Goal: Complete application form

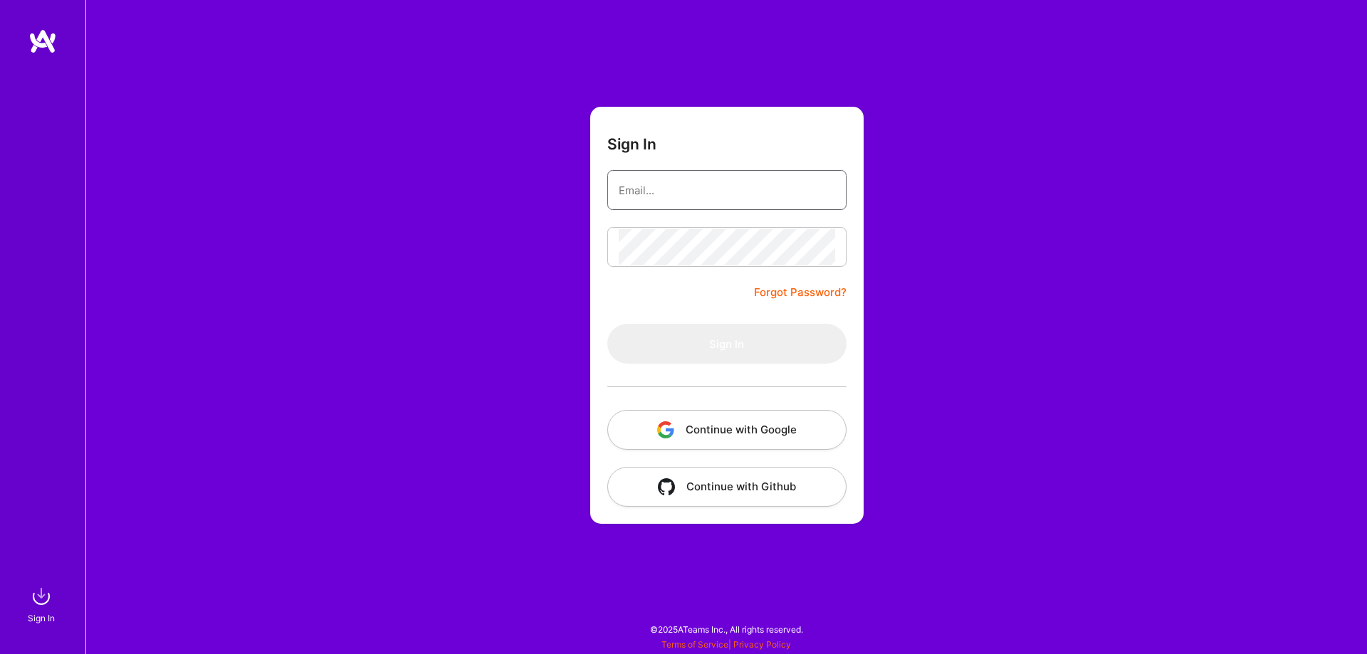
click at [657, 196] on input "email" at bounding box center [727, 190] width 216 height 36
type input "[DOMAIN_NAME][EMAIL_ADDRESS][DOMAIN_NAME]"
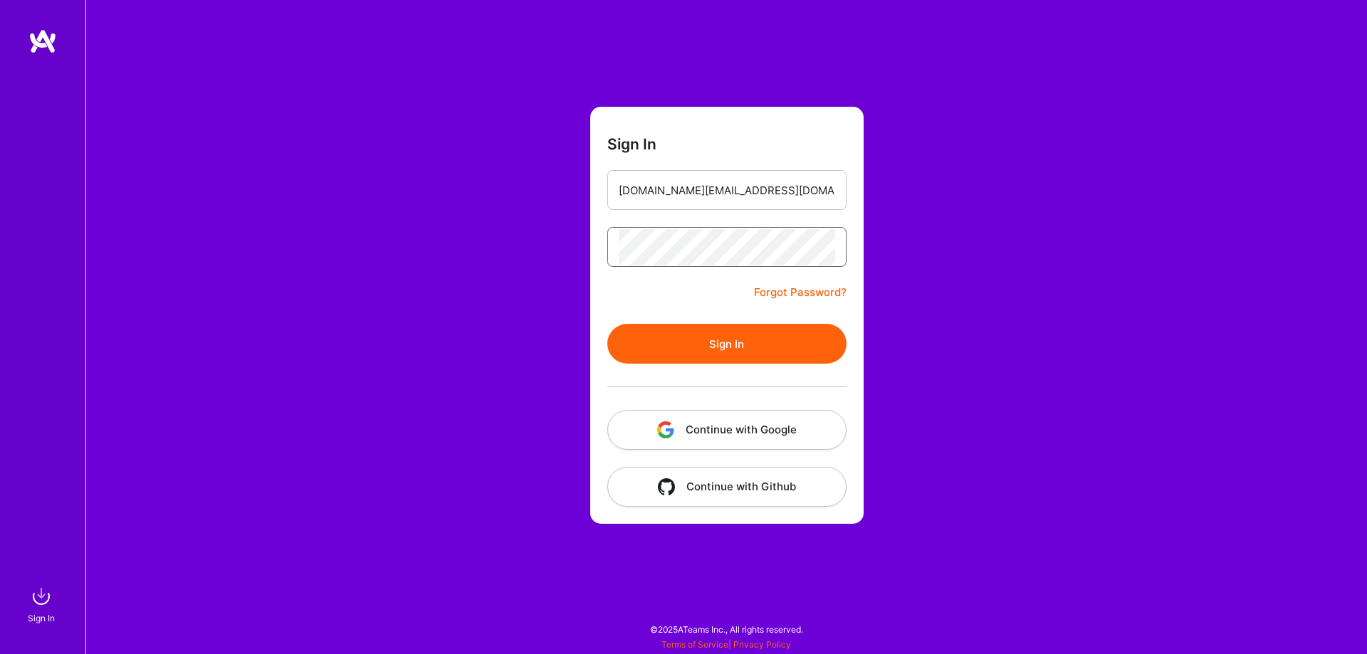
click at [607, 324] on button "Sign In" at bounding box center [726, 344] width 239 height 40
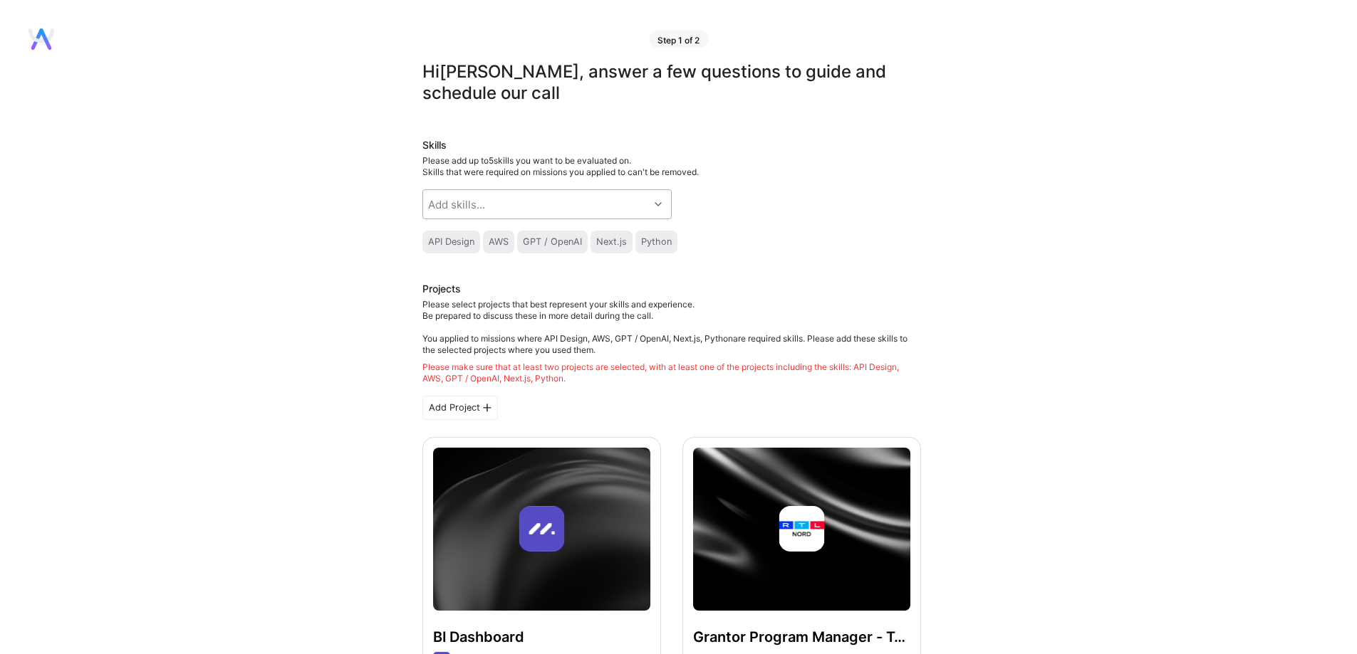
click at [555, 206] on div "Add skills..." at bounding box center [536, 204] width 226 height 28
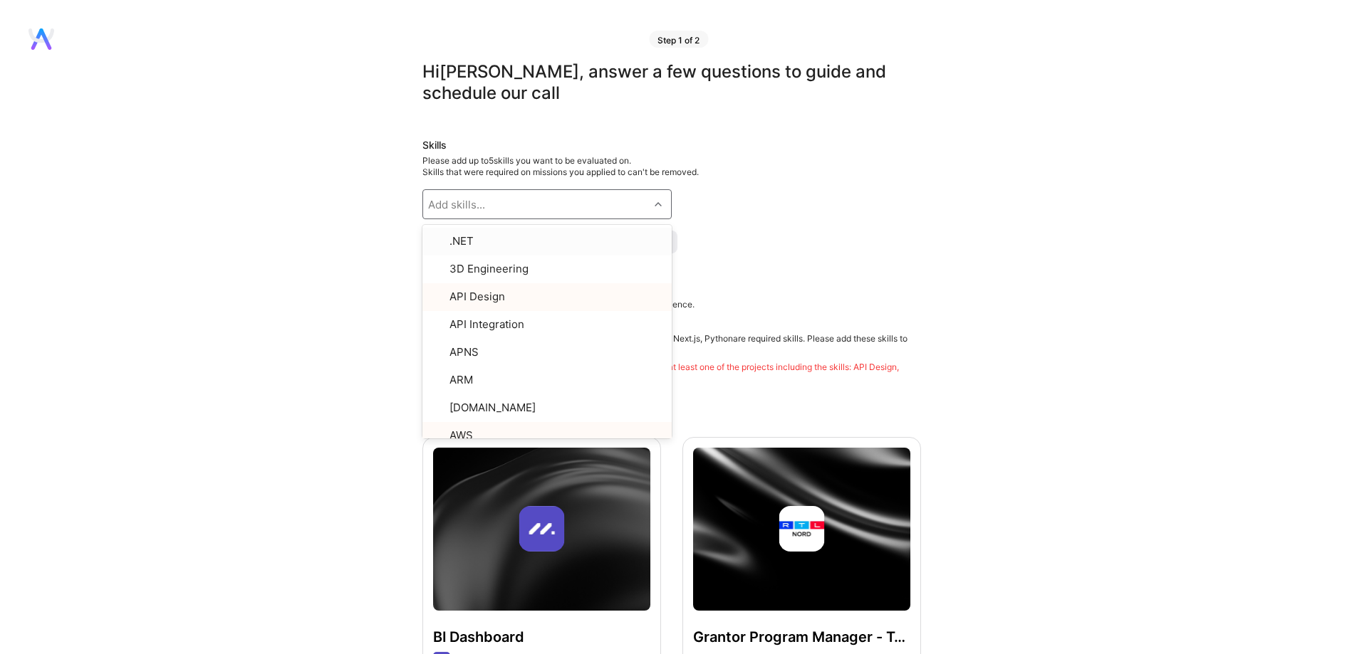
click at [887, 202] on div "Skills Please add up to 5 skills you want to be evaluated on. Skills that were …" at bounding box center [671, 195] width 499 height 115
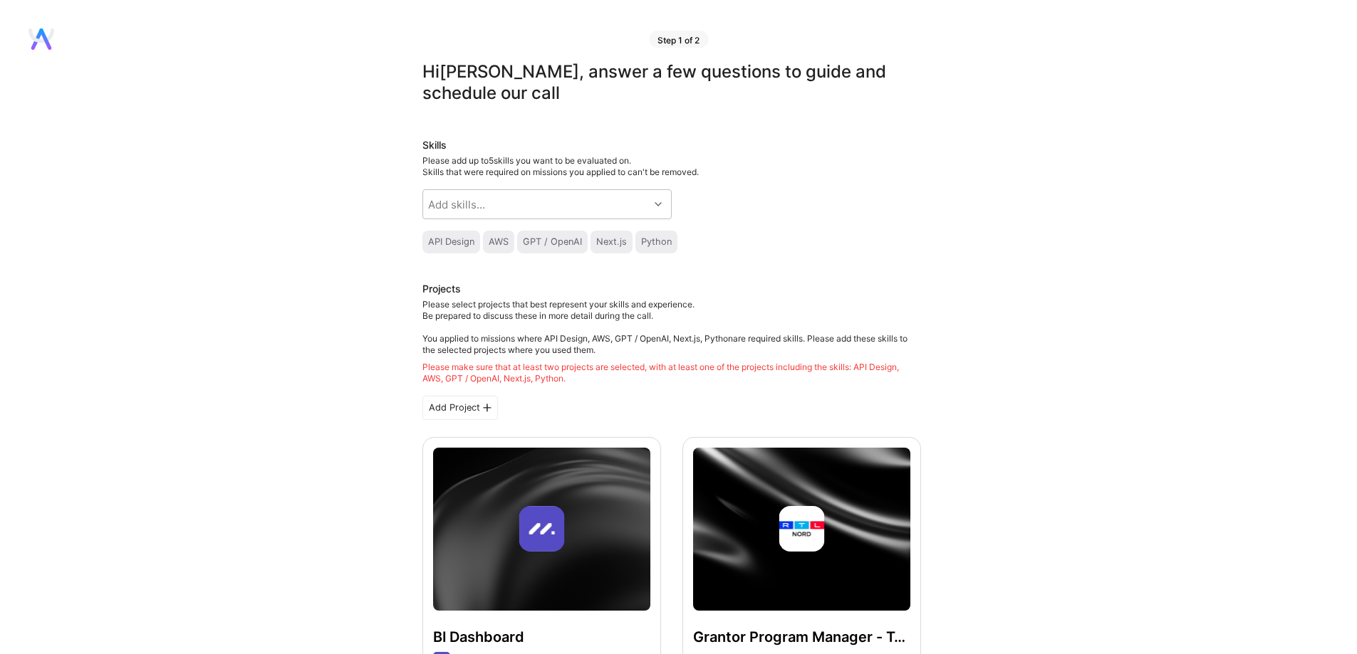
click at [548, 237] on div "GPT / OpenAI" at bounding box center [552, 241] width 59 height 11
click at [567, 207] on div "Add skills..." at bounding box center [536, 204] width 226 height 28
click at [896, 226] on div "Skills Please add up to 5 skills you want to be evaluated on. Skills that were …" at bounding box center [671, 195] width 499 height 115
click at [651, 197] on div at bounding box center [660, 204] width 22 height 19
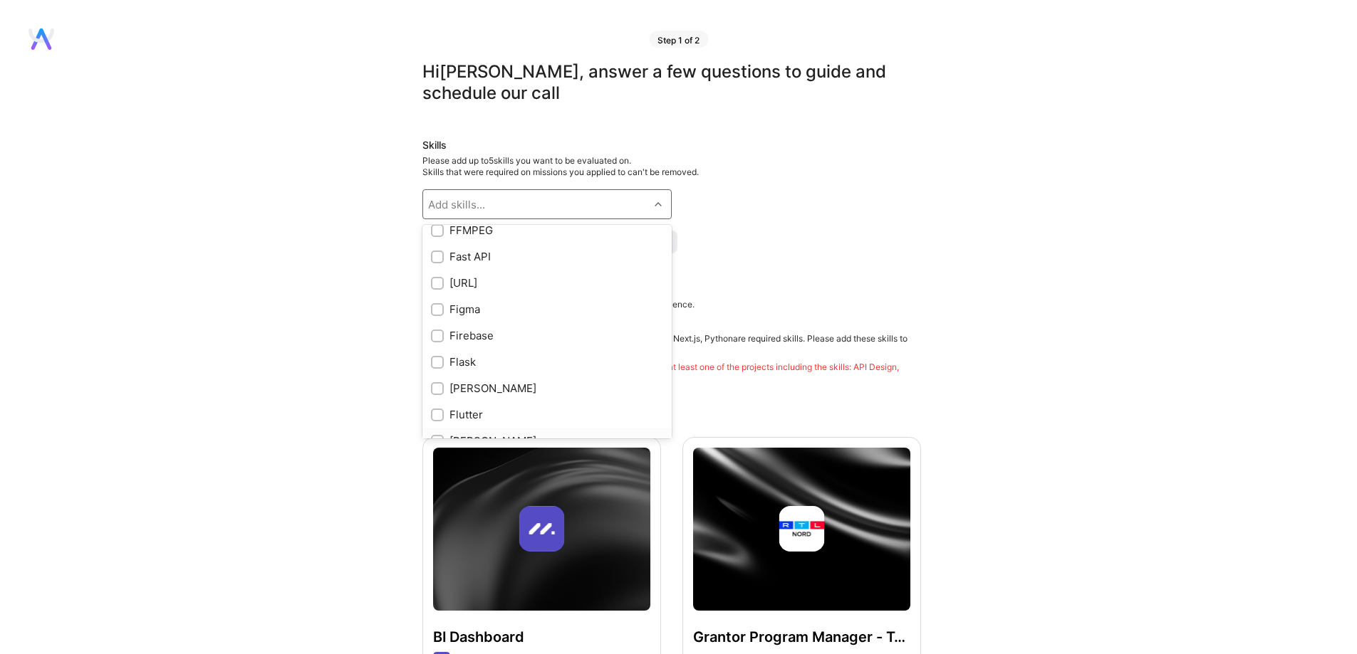
scroll to position [3062, 0]
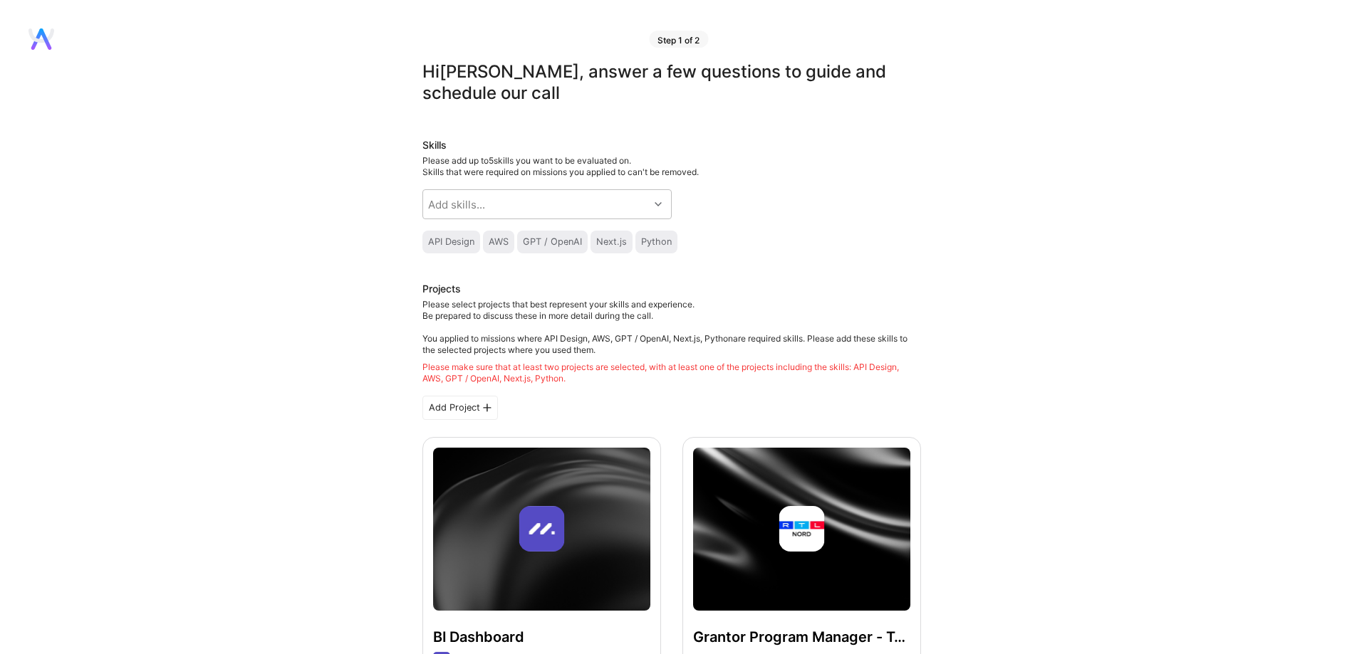
click at [874, 217] on div "Skills Please add up to 5 skills you want to be evaluated on. Skills that were …" at bounding box center [671, 195] width 499 height 115
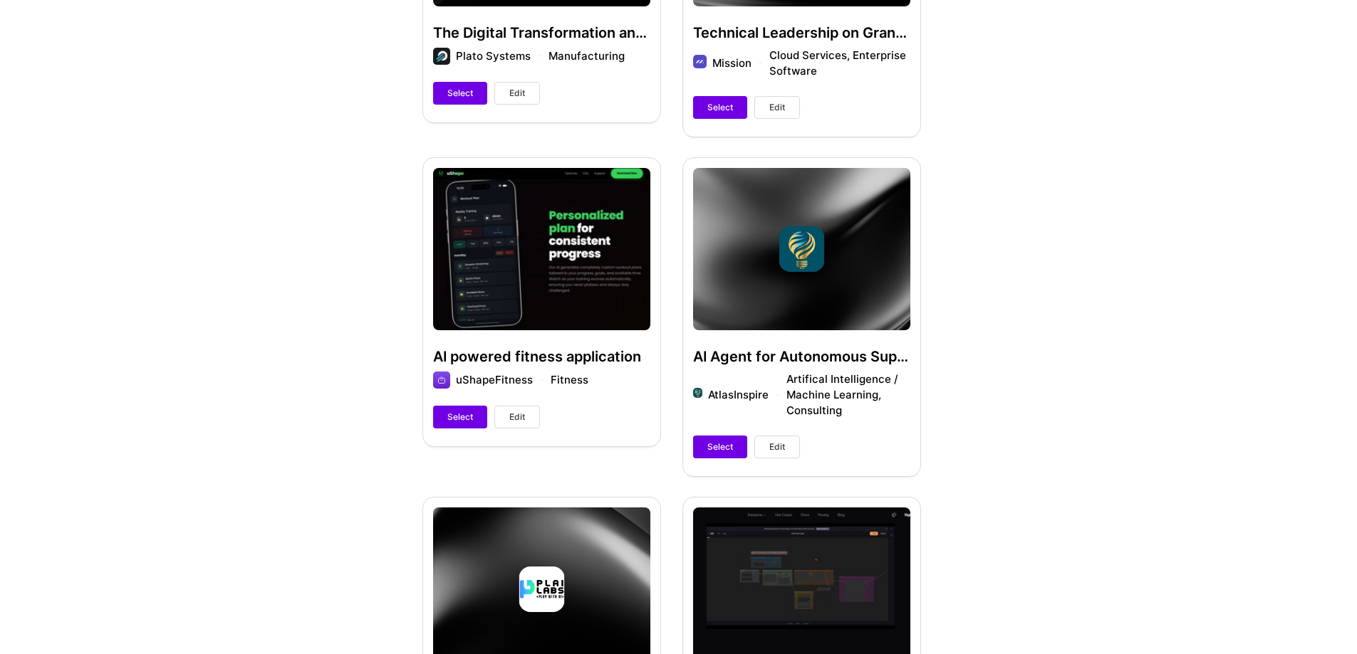
scroll to position [926, 0]
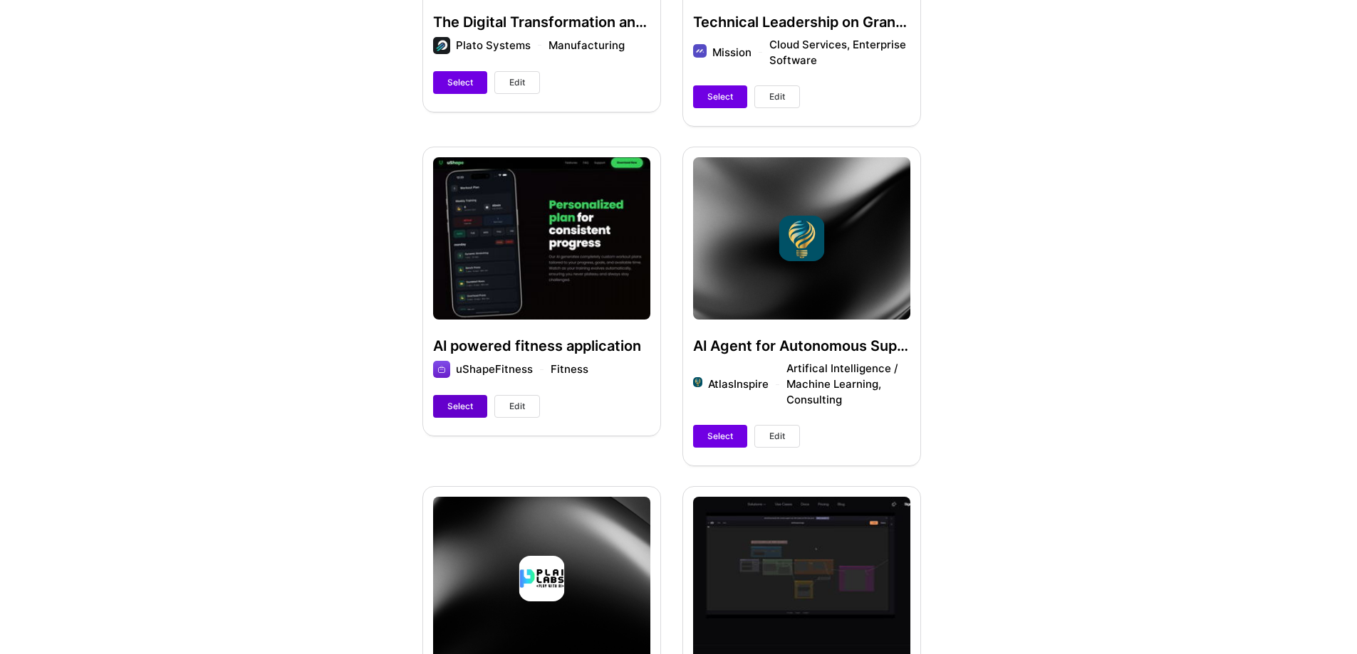
click at [466, 403] on span "Select" at bounding box center [460, 406] width 26 height 13
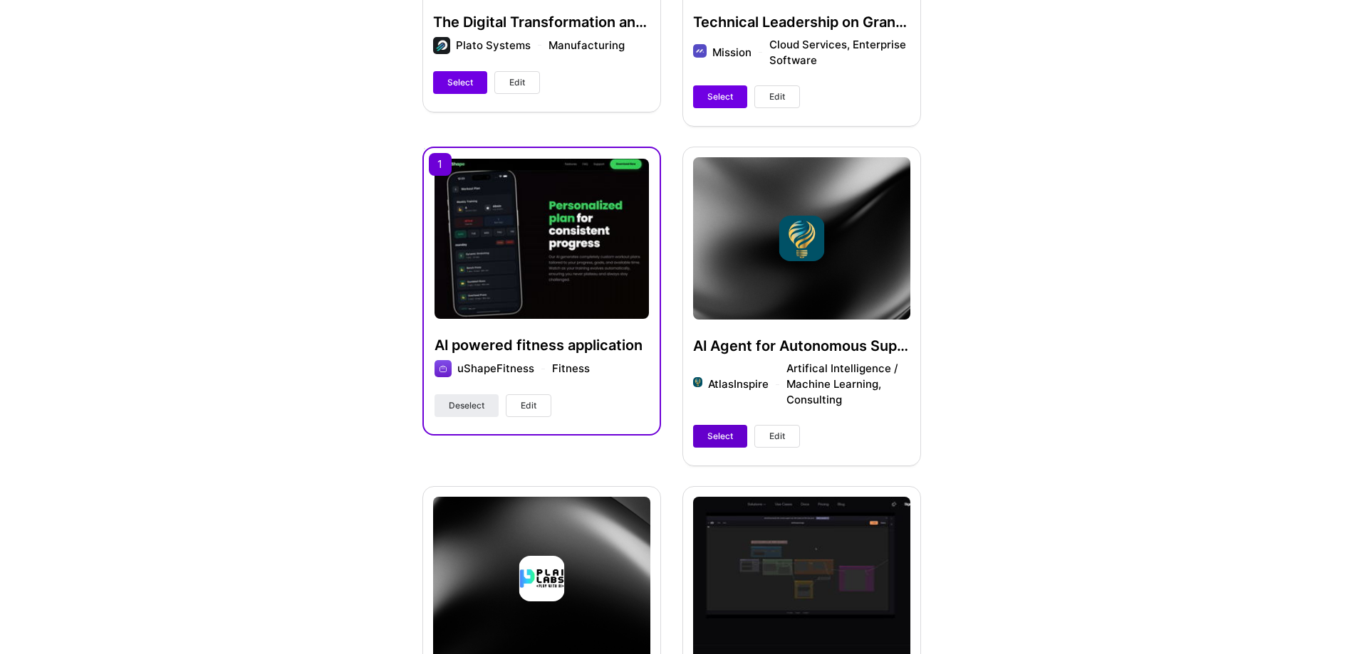
click at [736, 435] on button "Select" at bounding box center [720, 436] width 54 height 23
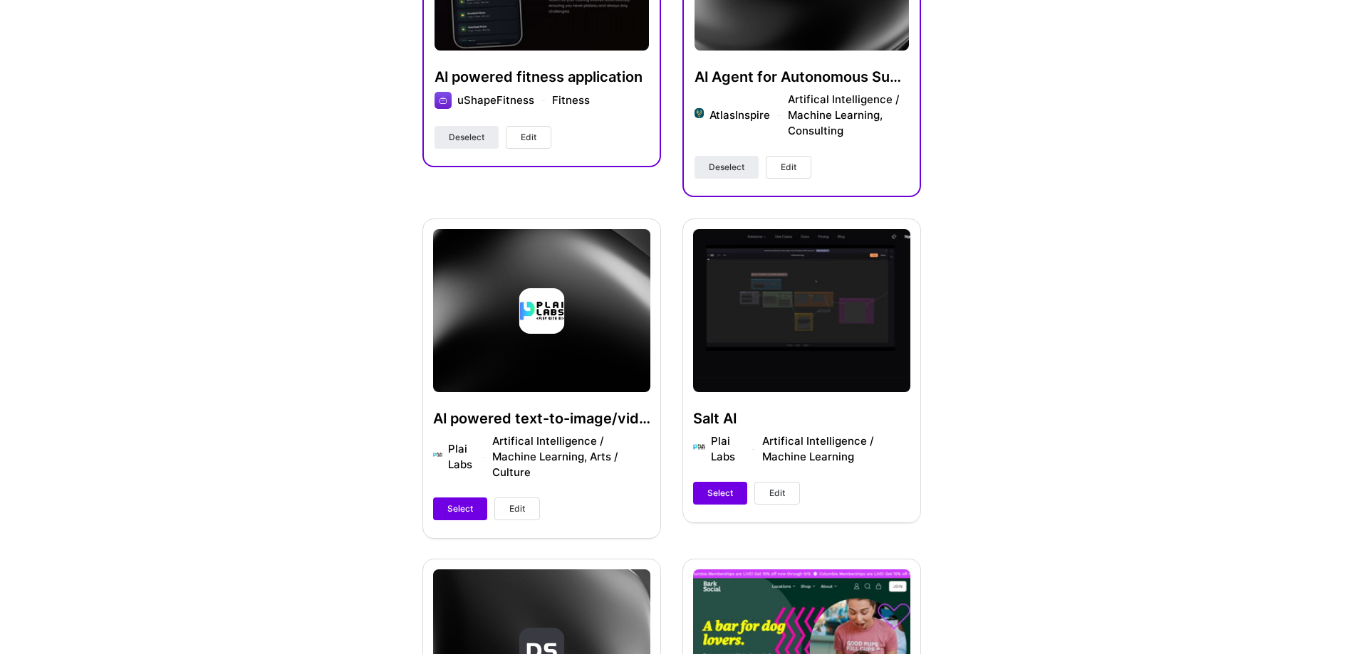
scroll to position [1282, 0]
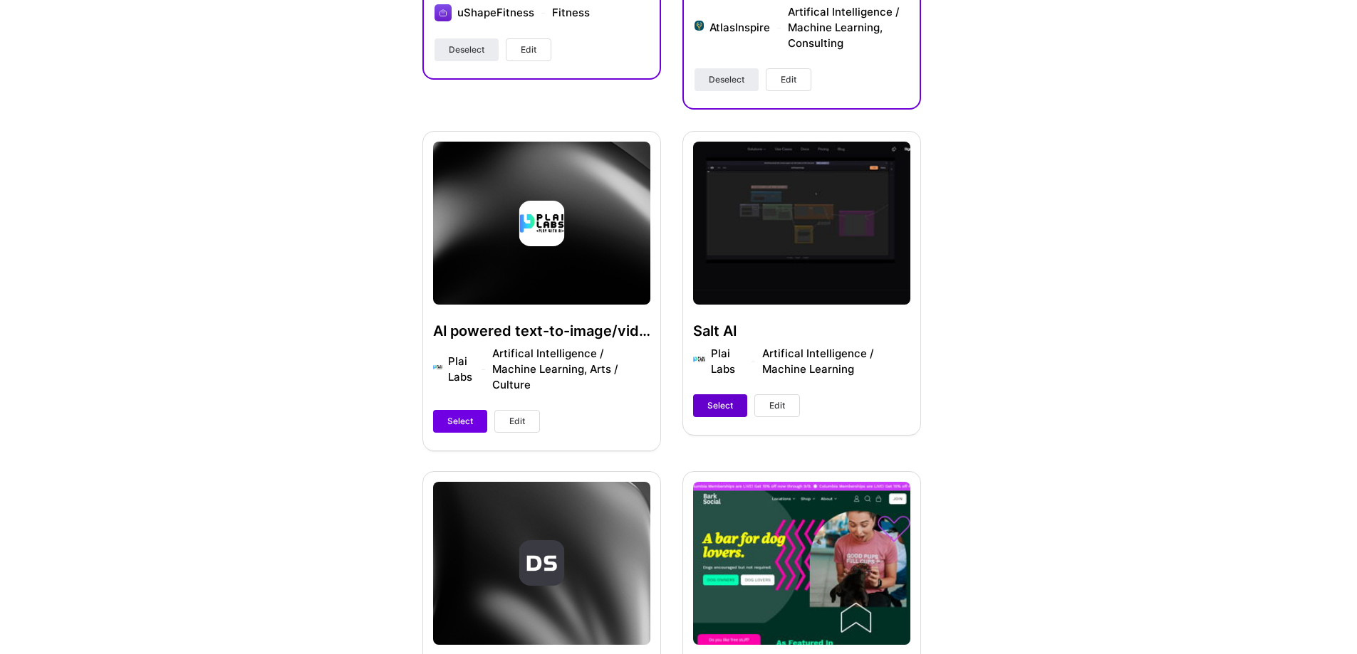
click at [724, 404] on span "Select" at bounding box center [720, 406] width 26 height 13
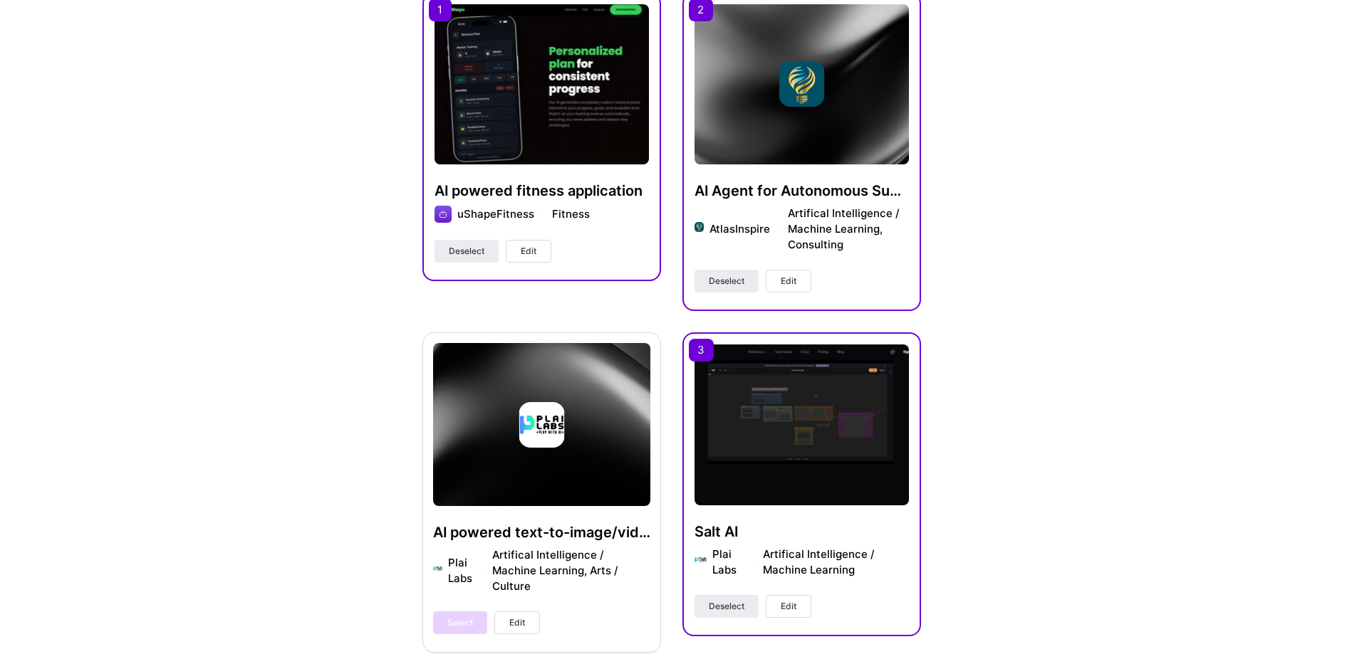
scroll to position [1068, 0]
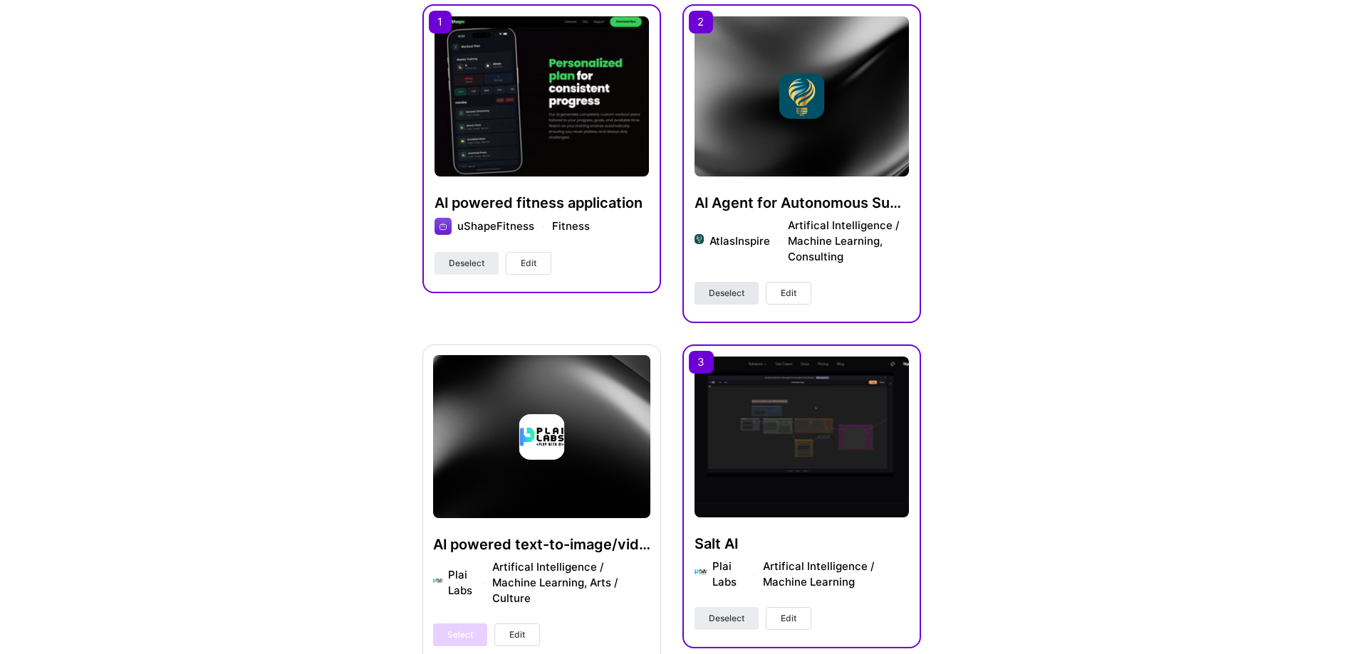
click at [731, 289] on span "Deselect" at bounding box center [727, 293] width 36 height 13
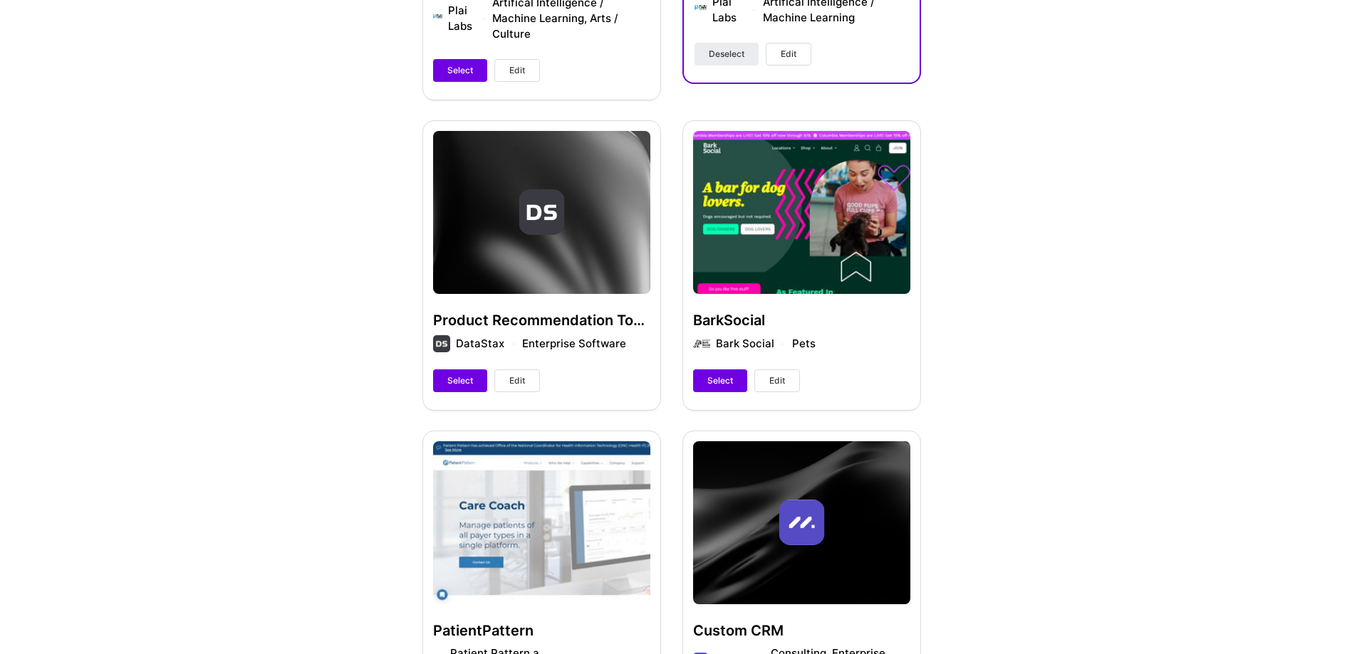
scroll to position [1638, 0]
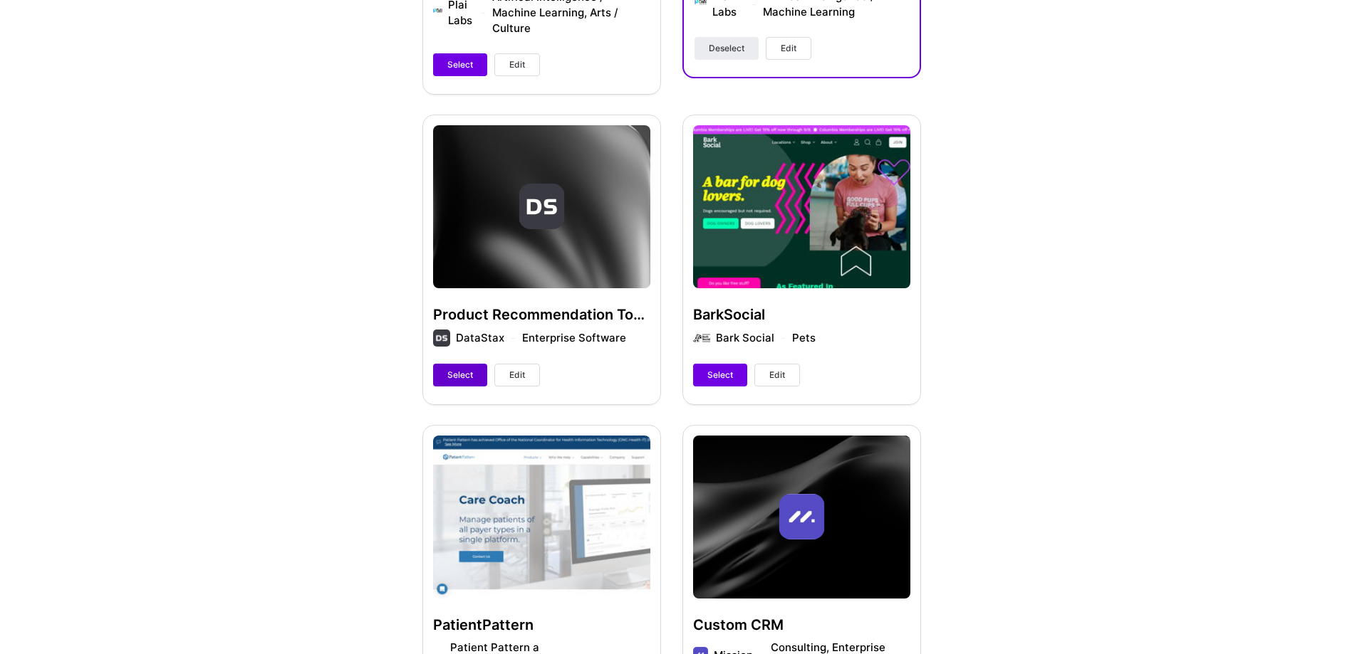
click at [464, 369] on span "Select" at bounding box center [460, 375] width 26 height 13
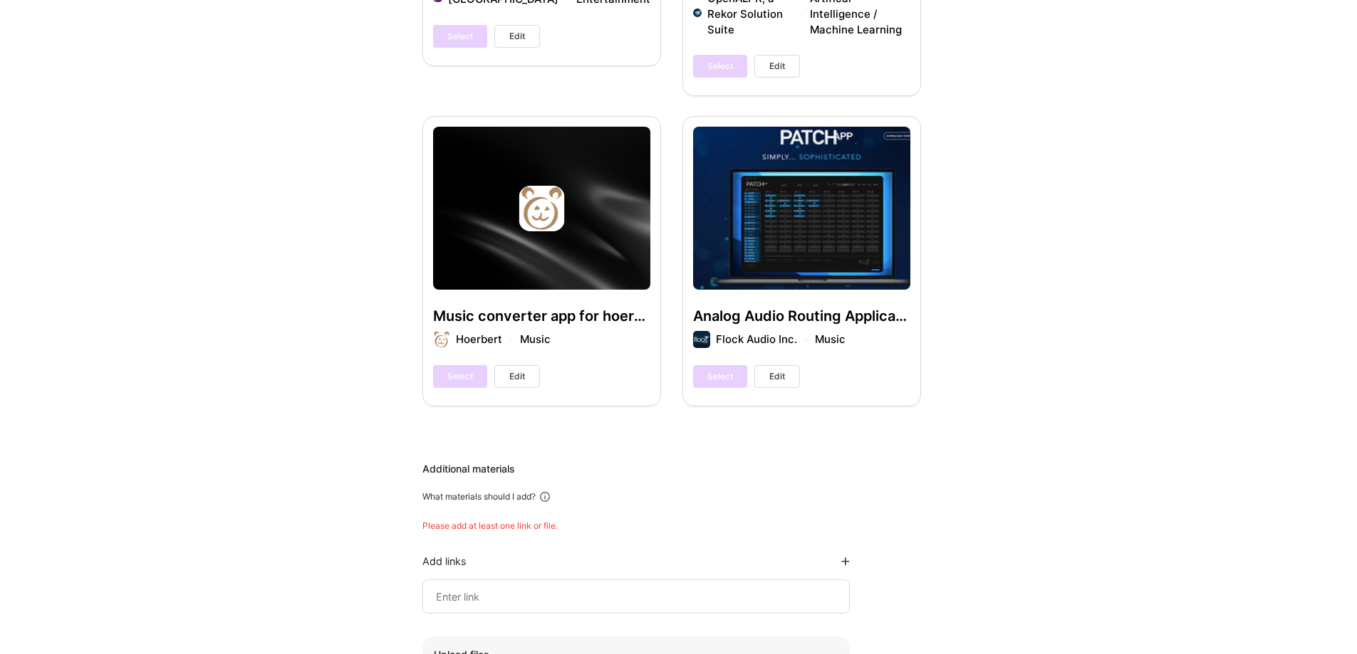
scroll to position [4202, 0]
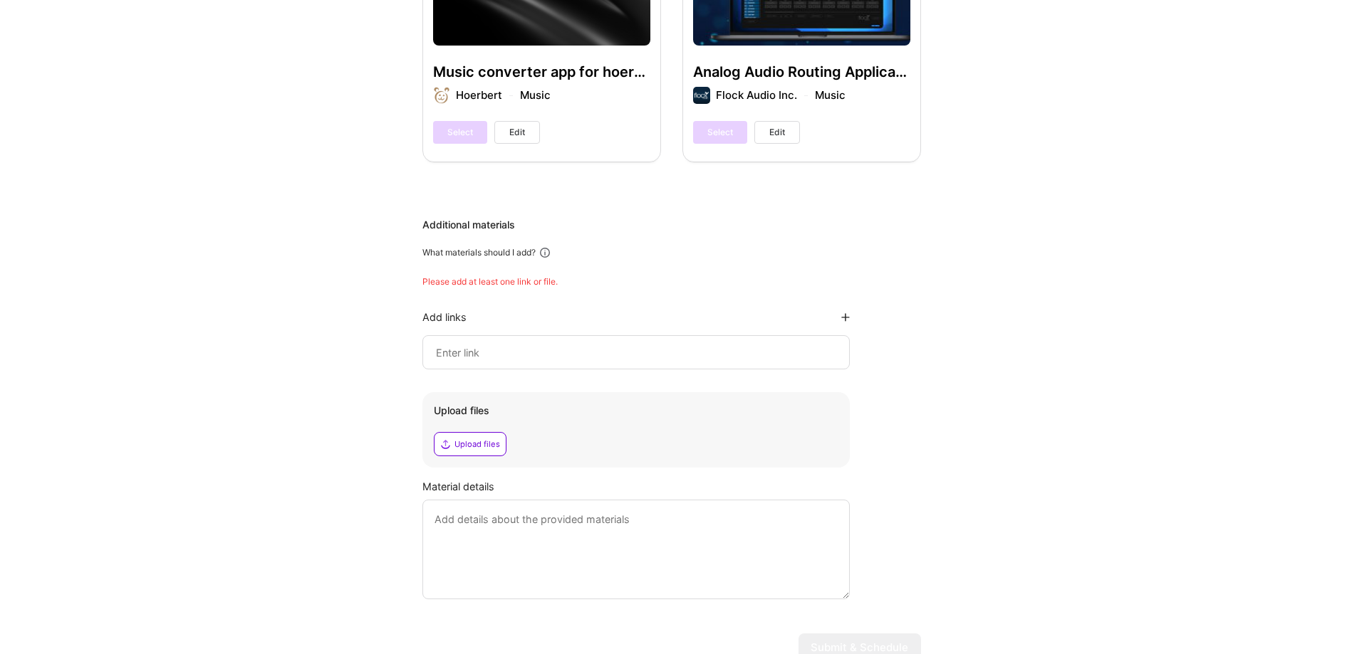
click at [918, 376] on div "Additional materials What materials should I add? Please add at least one link …" at bounding box center [671, 409] width 499 height 382
